Goal: Check status: Check status

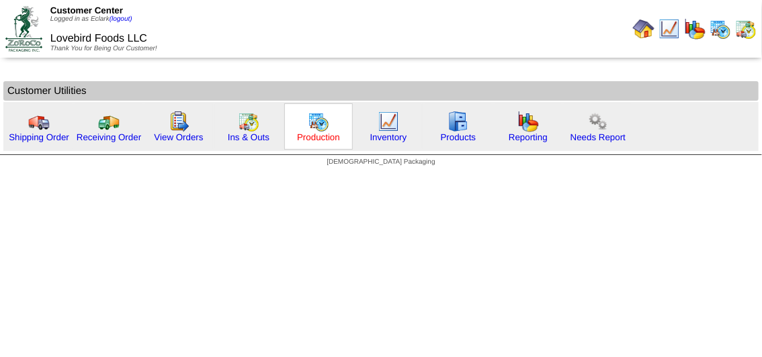
click at [312, 137] on link "Production" at bounding box center [318, 137] width 43 height 10
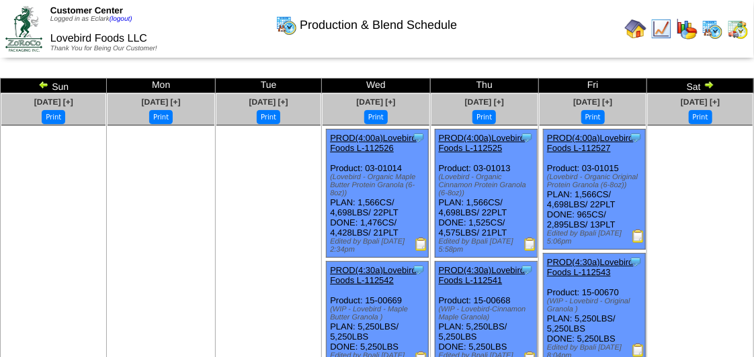
click at [706, 86] on img at bounding box center [708, 84] width 11 height 11
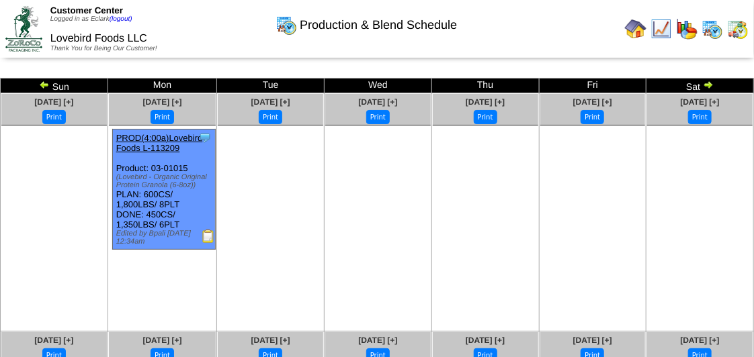
click at [706, 86] on img at bounding box center [708, 84] width 11 height 11
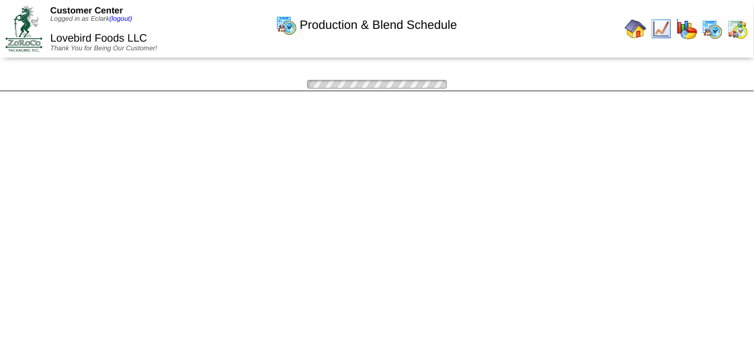
click at [0, 0] on img at bounding box center [0, 0] width 0 height 0
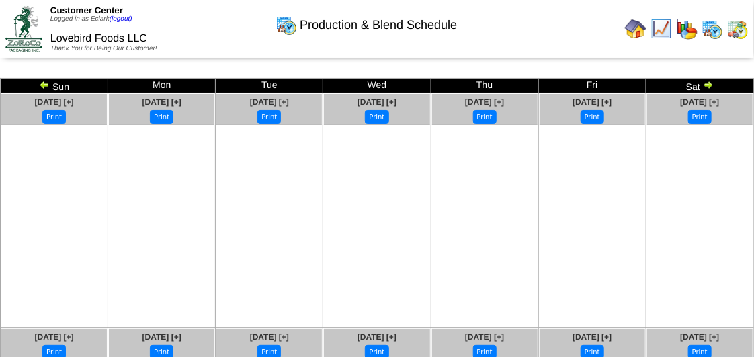
click at [706, 86] on img at bounding box center [708, 84] width 11 height 11
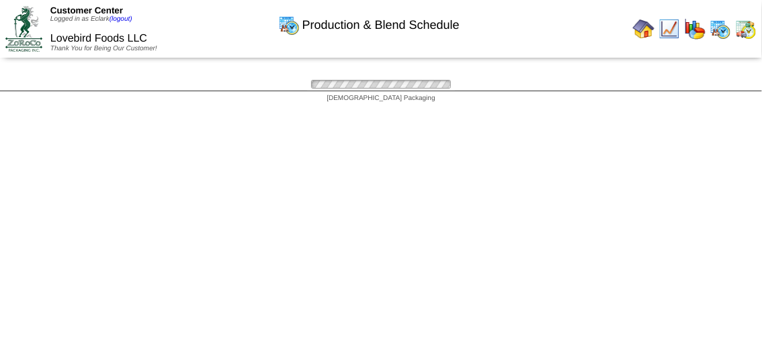
click at [706, 86] on div at bounding box center [381, 84] width 762 height 13
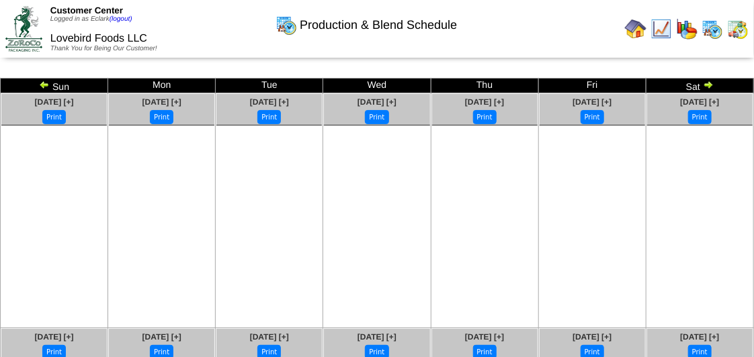
click at [706, 86] on img at bounding box center [708, 84] width 11 height 11
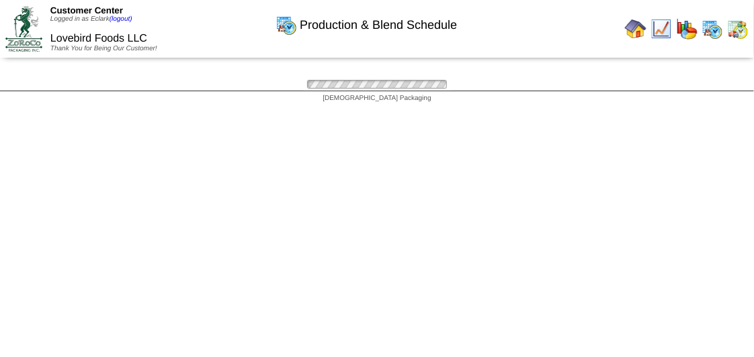
click at [706, 86] on div "Production & Blend Schedule Sun Mon Tue Wed Thu Fri [DATE] [+] Print" at bounding box center [377, 84] width 754 height 13
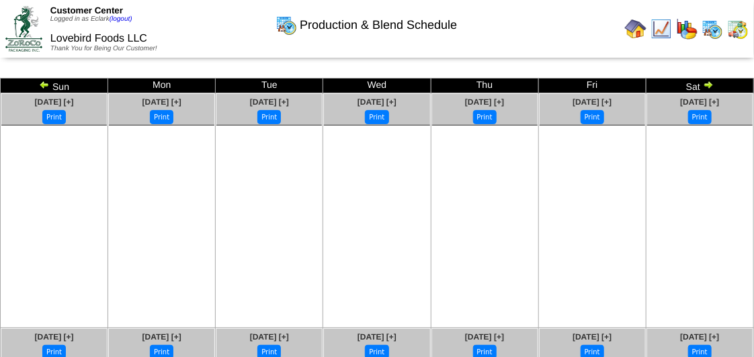
click at [709, 83] on img at bounding box center [708, 84] width 11 height 11
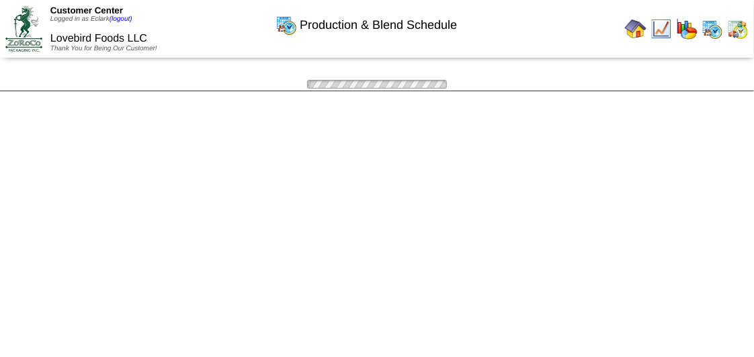
click at [0, 0] on img at bounding box center [0, 0] width 0 height 0
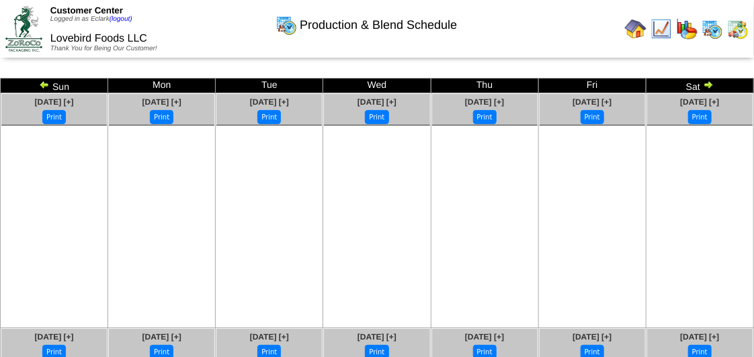
click at [709, 83] on img at bounding box center [708, 84] width 11 height 11
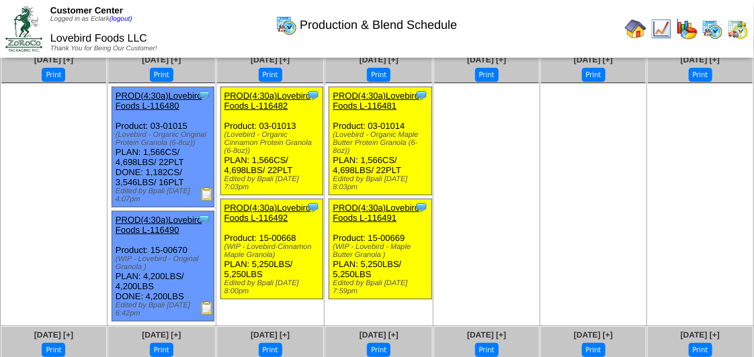
scroll to position [73, 0]
